Goal: Task Accomplishment & Management: Complete application form

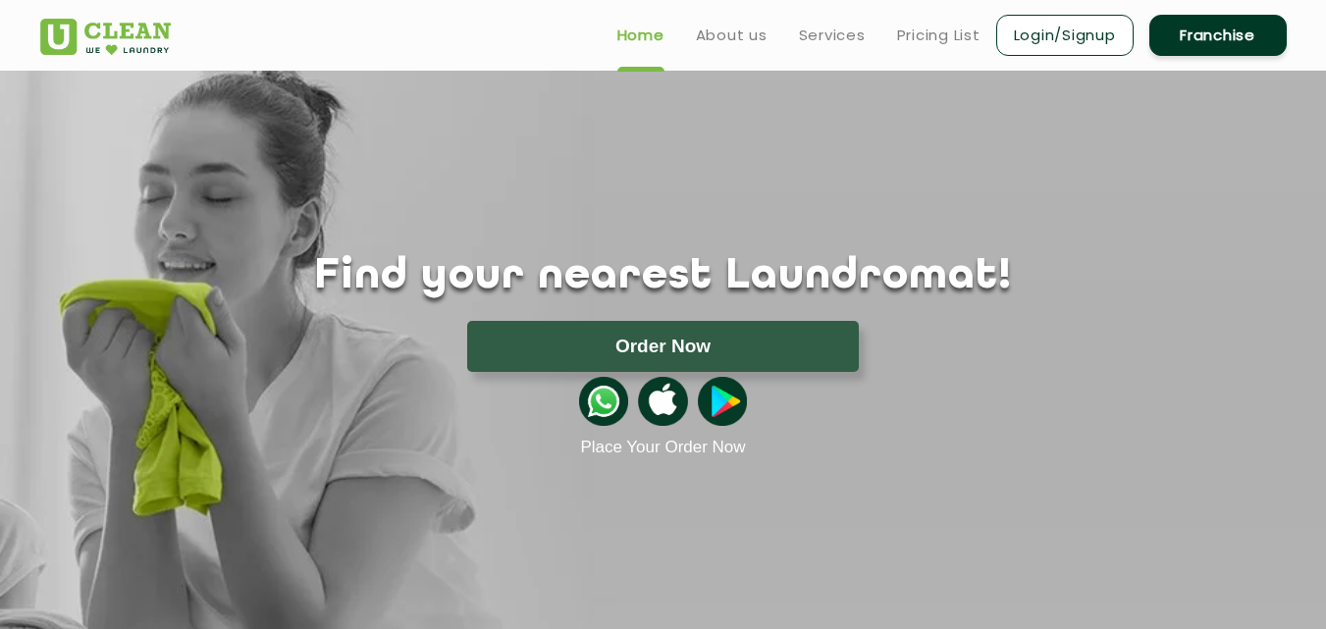
click at [1232, 42] on link "Franchise" at bounding box center [1217, 35] width 137 height 41
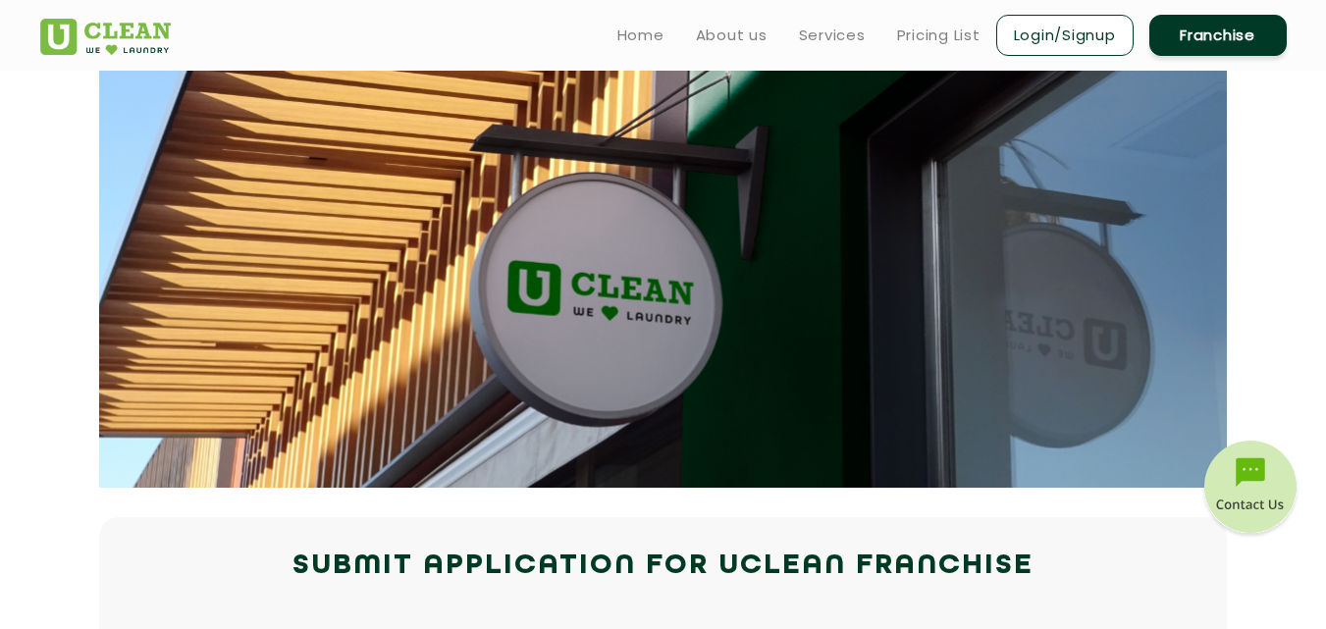
click at [1232, 42] on link "Franchise" at bounding box center [1217, 35] width 137 height 41
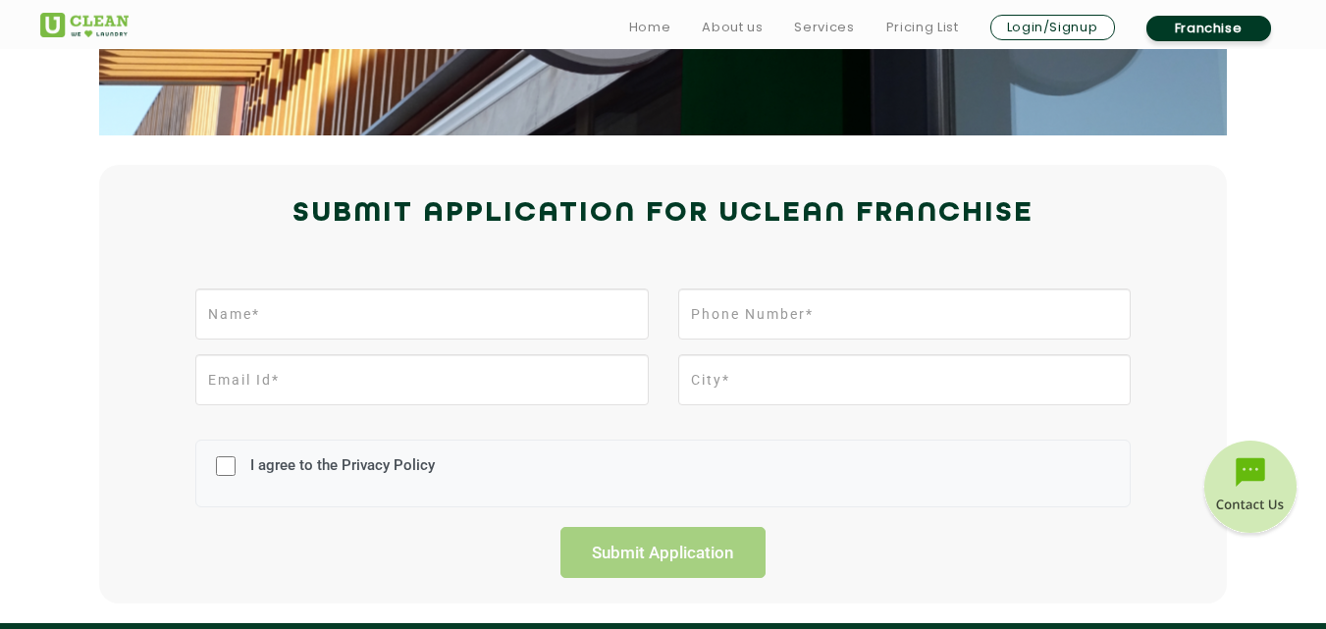
scroll to position [371, 0]
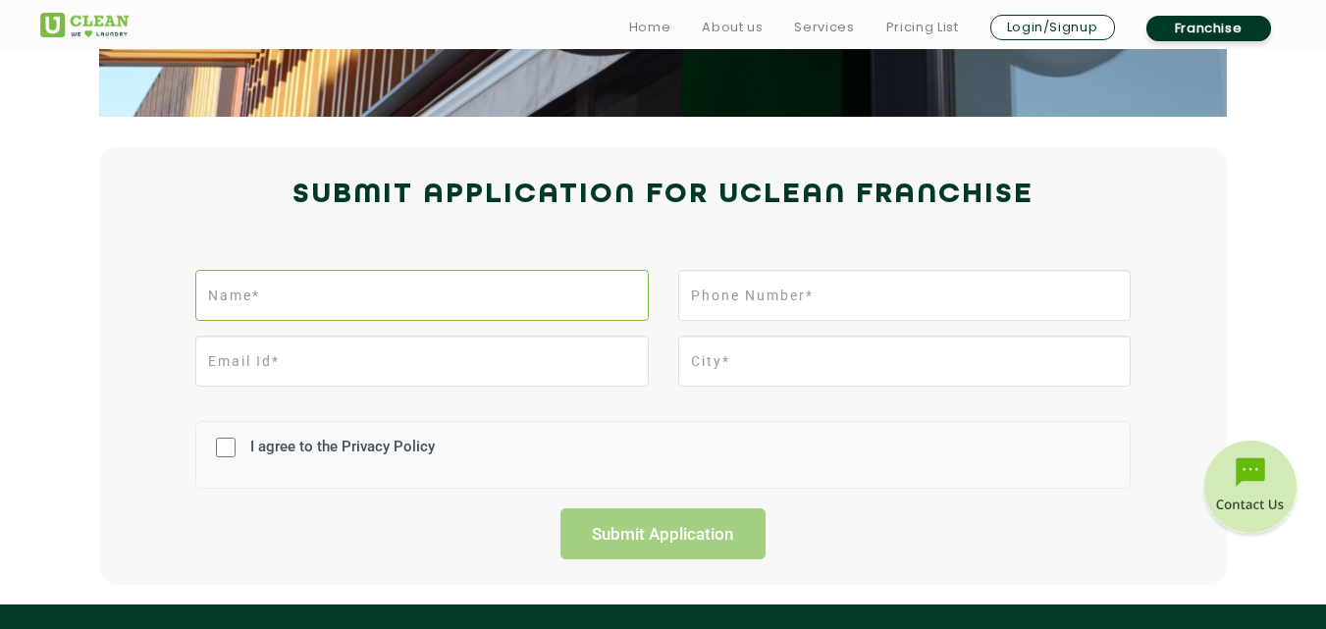
click at [274, 304] on input "text" at bounding box center [421, 295] width 452 height 51
type input "[PERSON_NAME]"
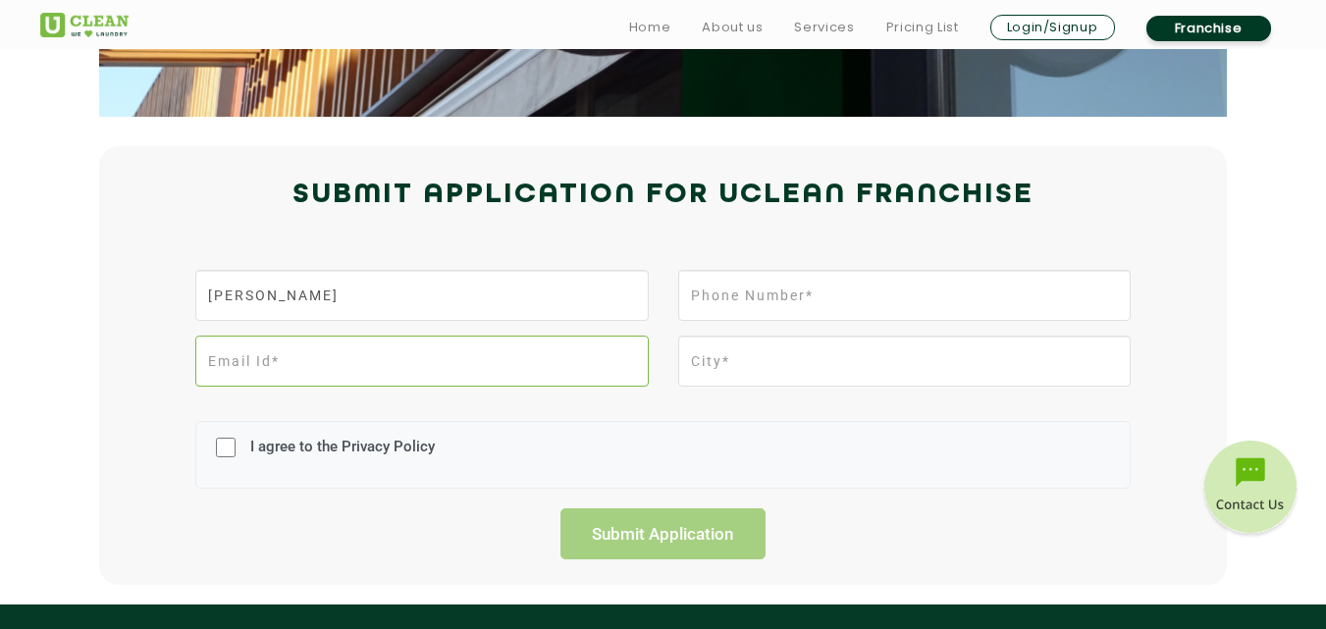
click at [272, 363] on input "email" at bounding box center [421, 361] width 452 height 51
type input "[EMAIL_ADDRESS][DOMAIN_NAME]"
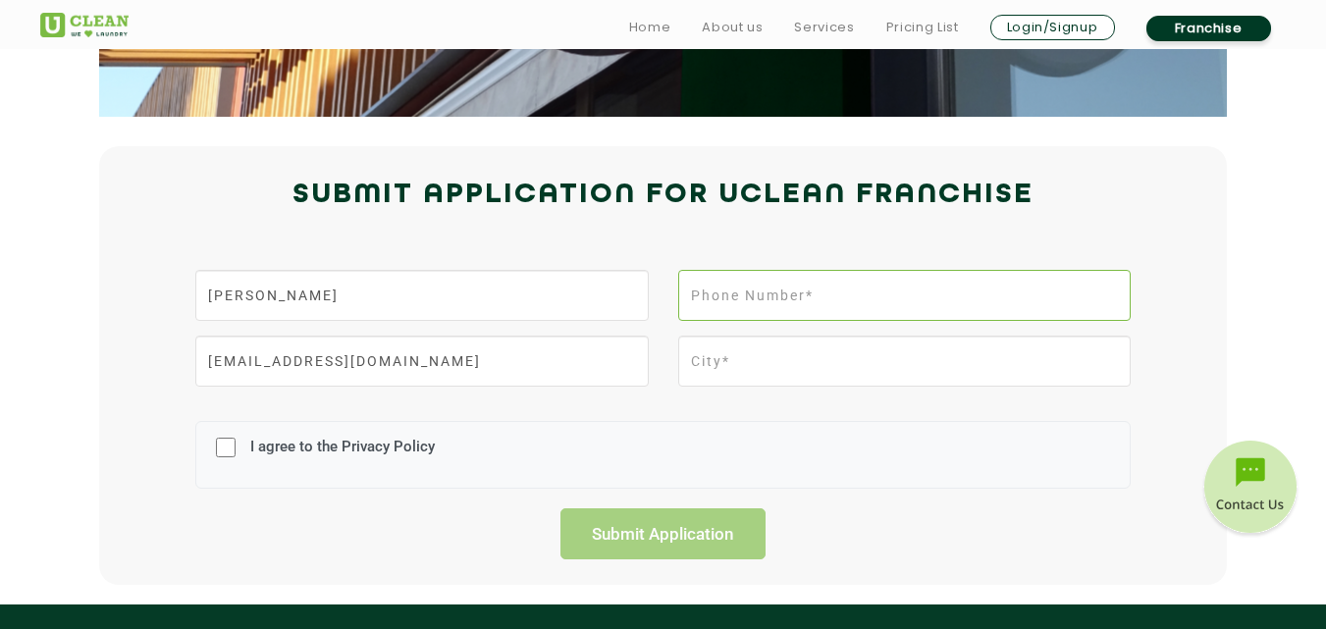
click at [716, 298] on input "tel" at bounding box center [904, 295] width 452 height 51
type input "8577053581"
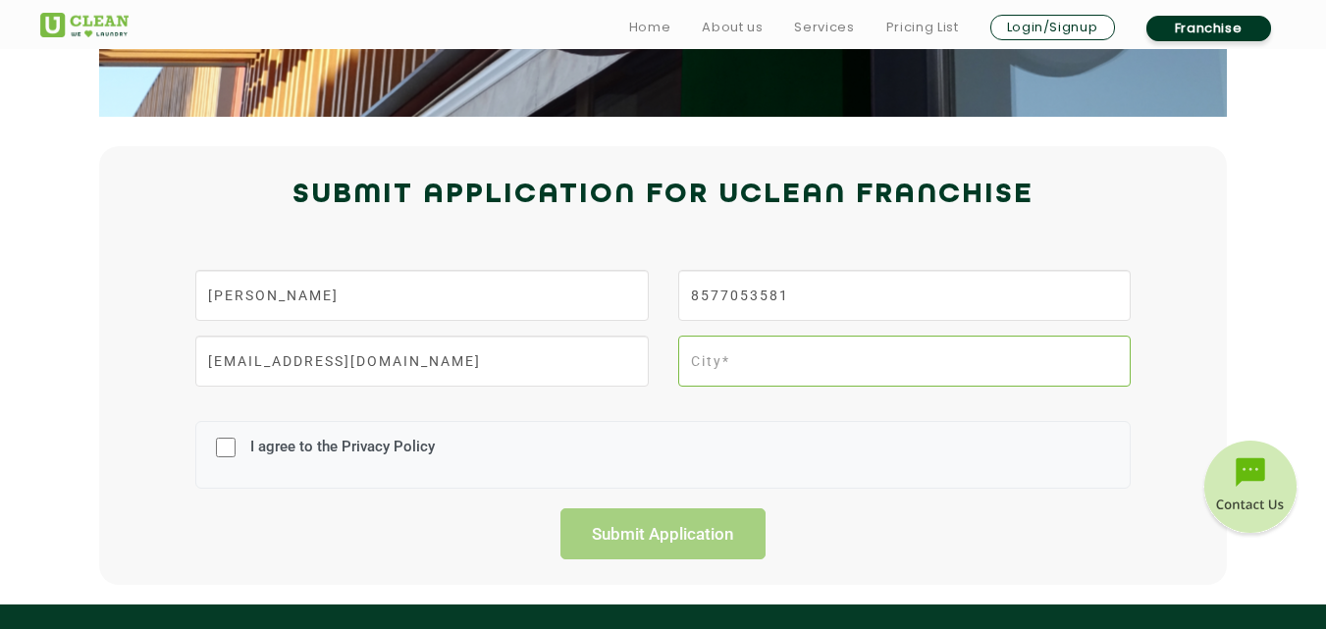
click at [739, 354] on input "text" at bounding box center [904, 361] width 452 height 51
type input "Gorakhpur"
click at [222, 445] on input "I agree to the Privacy Policy" at bounding box center [226, 447] width 20 height 51
checkbox input "true"
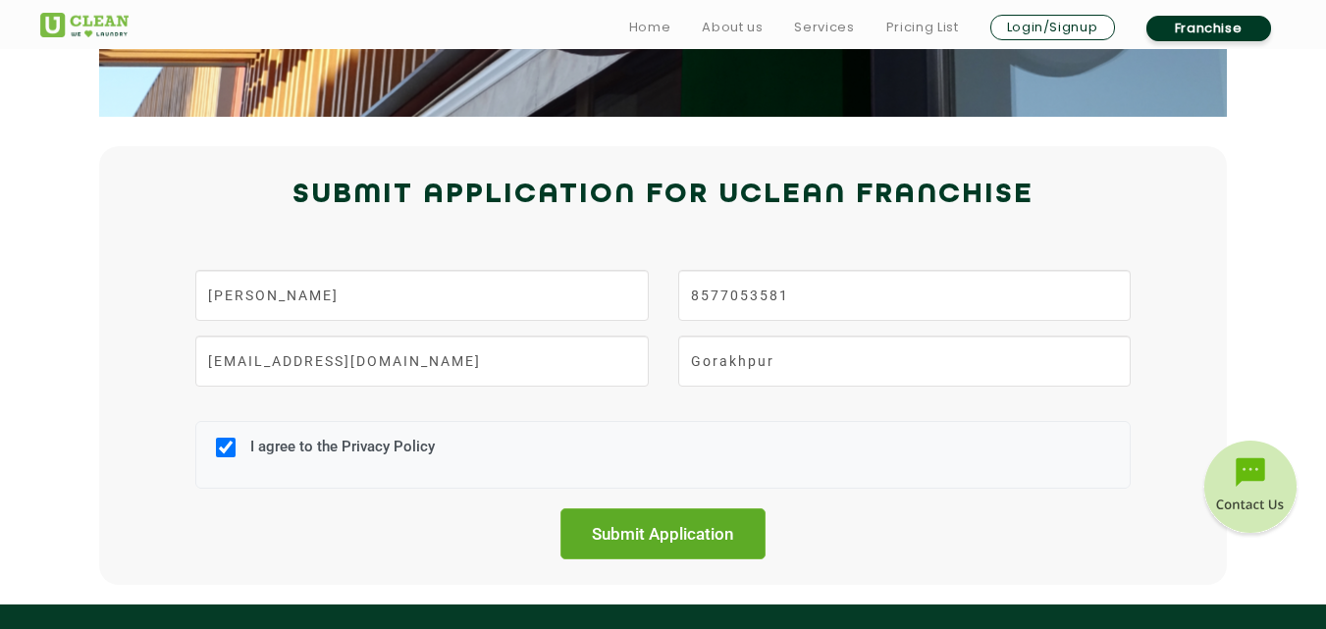
click at [622, 530] on input "Submit Application" at bounding box center [663, 533] width 206 height 51
